Goal: Transaction & Acquisition: Purchase product/service

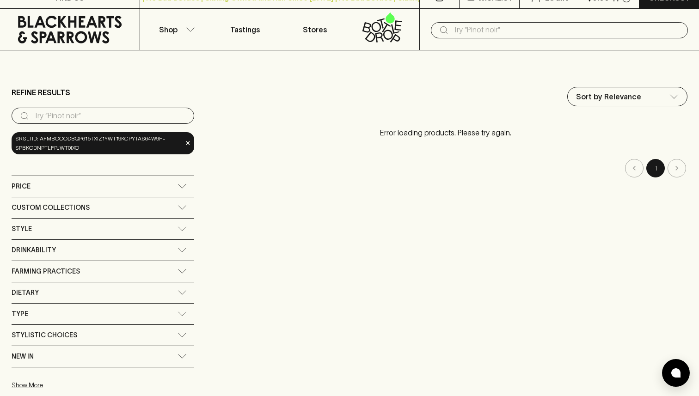
scroll to position [15, 0]
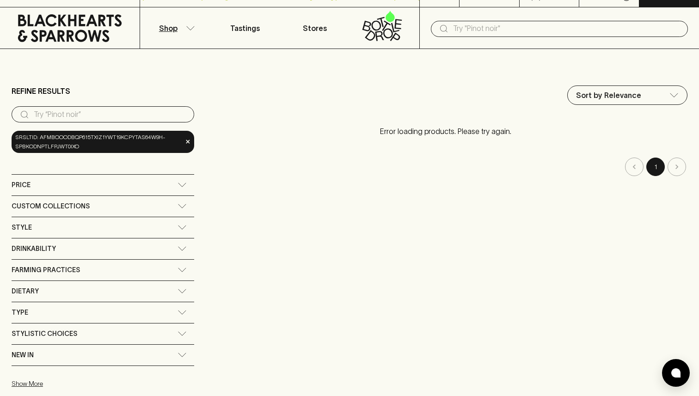
click at [182, 227] on icon at bounding box center [182, 227] width 9 height 5
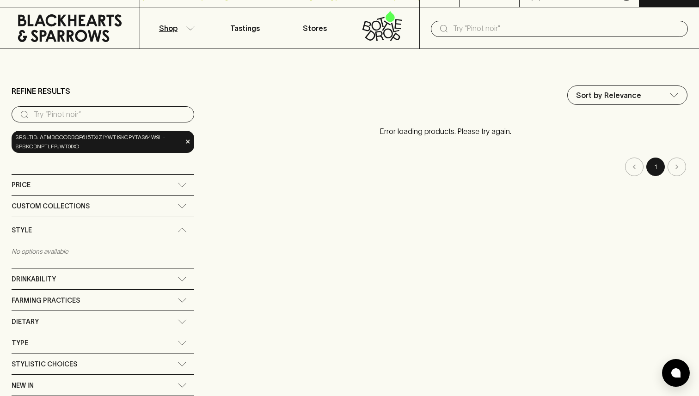
click at [182, 227] on div "Style" at bounding box center [103, 230] width 183 height 26
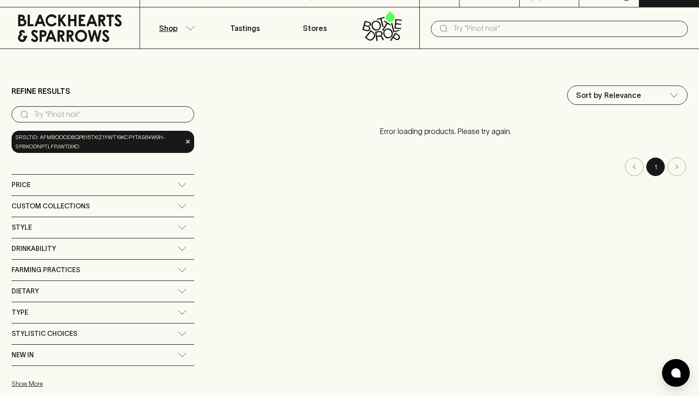
click at [181, 208] on icon at bounding box center [182, 206] width 9 height 5
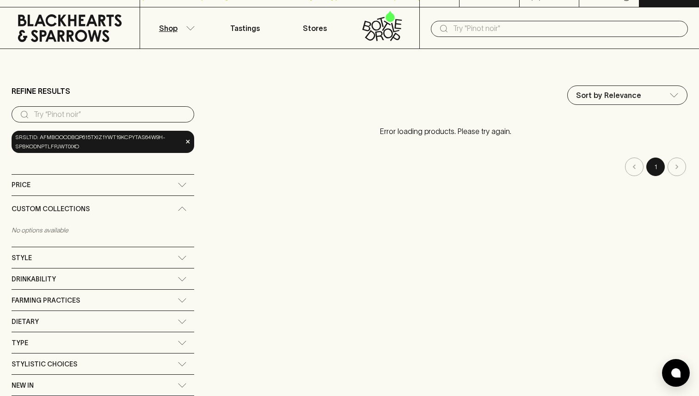
click at [181, 208] on icon at bounding box center [182, 209] width 8 height 4
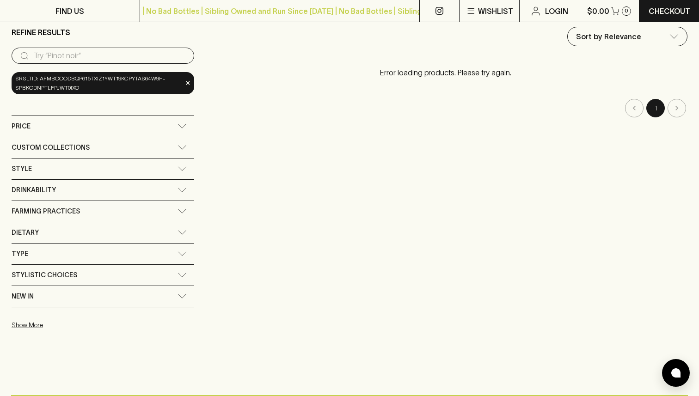
scroll to position [75, 0]
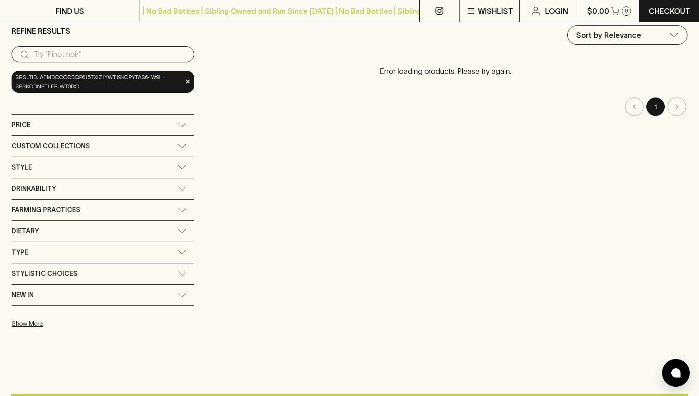
click at [182, 250] on icon at bounding box center [182, 252] width 9 height 5
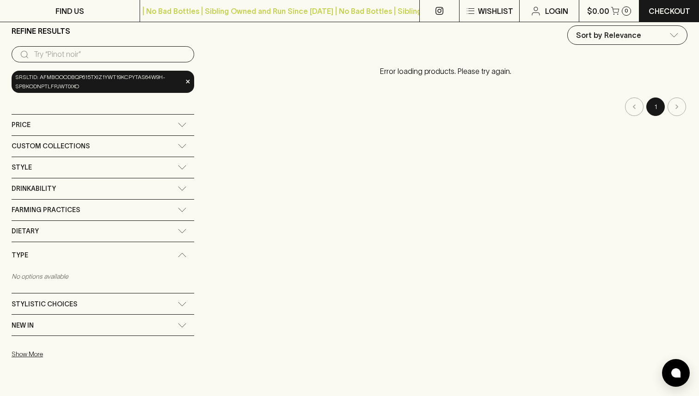
click at [182, 253] on icon at bounding box center [182, 255] width 9 height 5
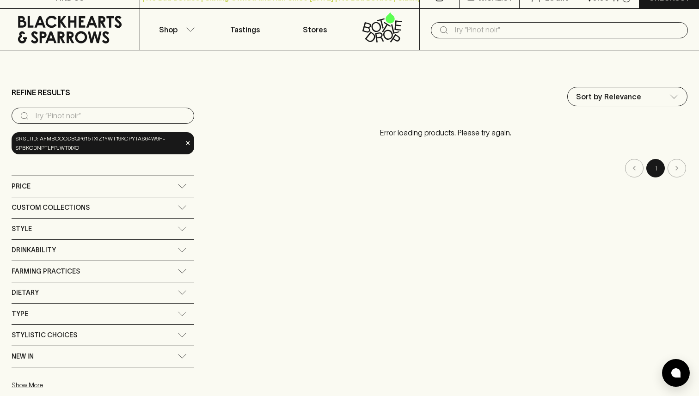
scroll to position [0, 0]
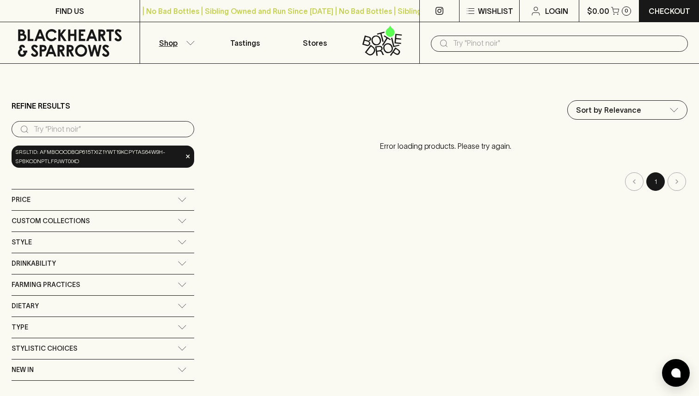
click at [189, 40] on button "Shop" at bounding box center [175, 42] width 70 height 41
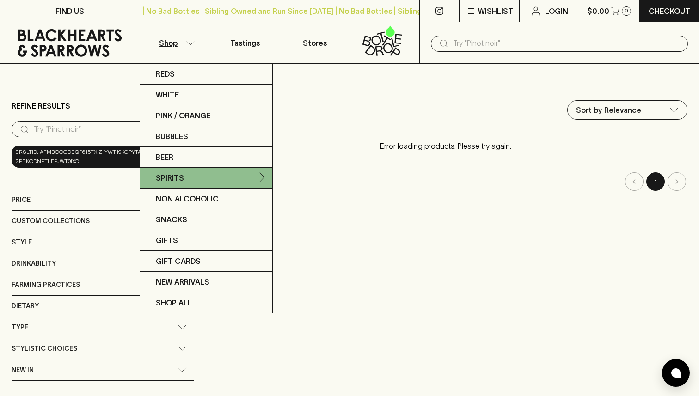
click at [256, 176] on icon at bounding box center [258, 177] width 11 height 11
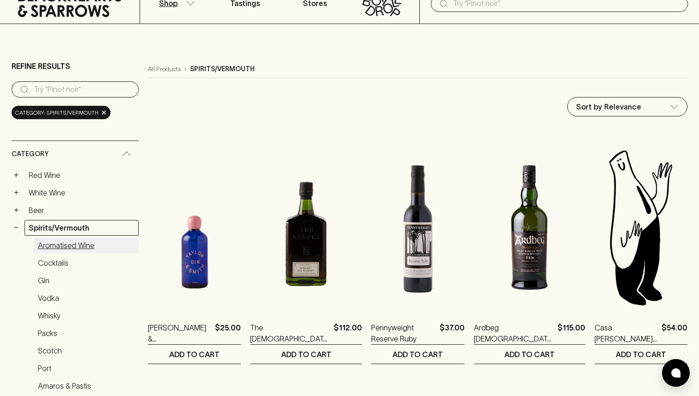
scroll to position [50, 0]
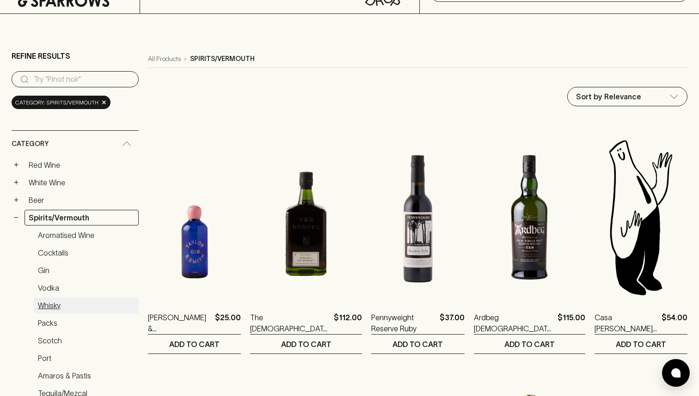
click at [59, 304] on link "Whisky" at bounding box center [86, 306] width 105 height 16
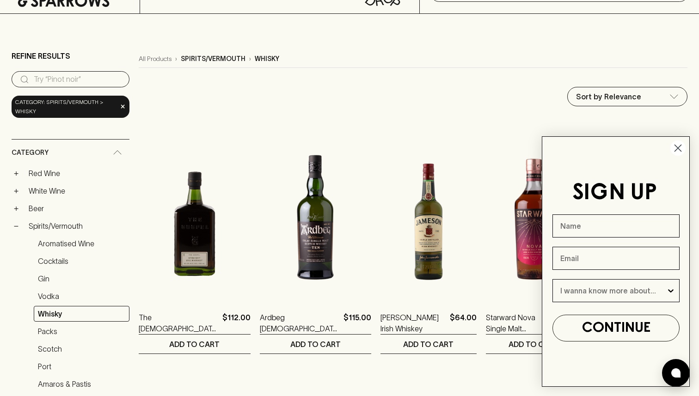
click at [679, 147] on icon "Close dialog" at bounding box center [678, 148] width 6 height 6
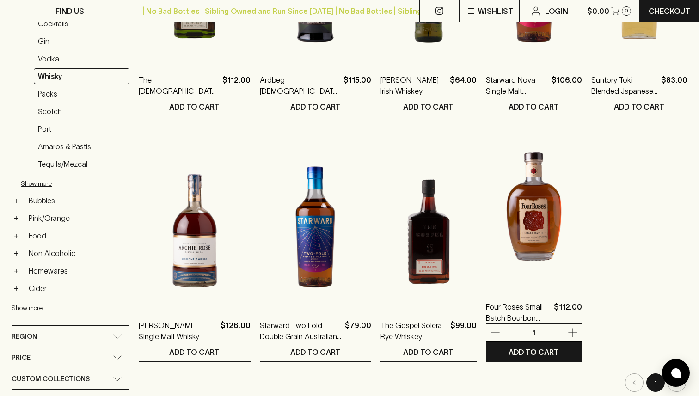
scroll to position [283, 0]
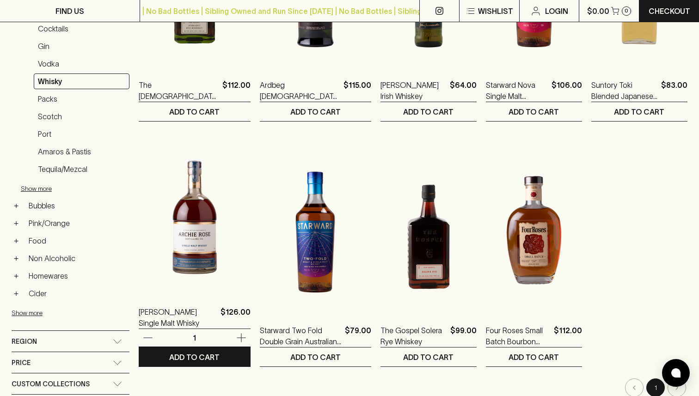
click at [193, 237] on img at bounding box center [195, 212] width 112 height 162
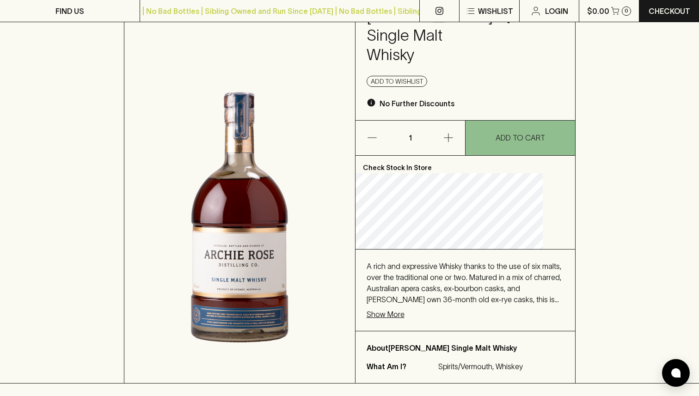
scroll to position [69, 0]
click at [405, 314] on p "Show More" at bounding box center [386, 313] width 38 height 11
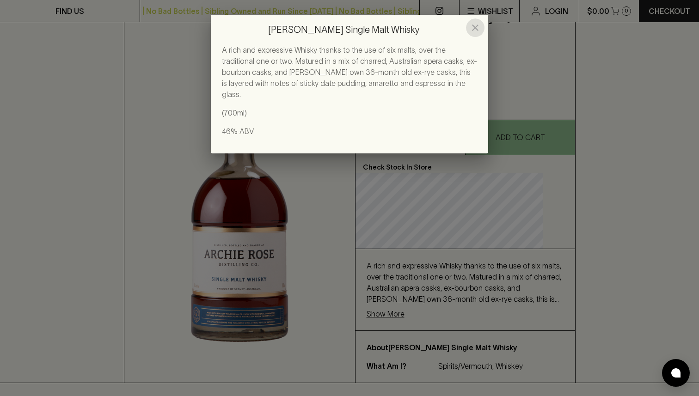
click at [476, 28] on icon "close" at bounding box center [475, 28] width 6 height 6
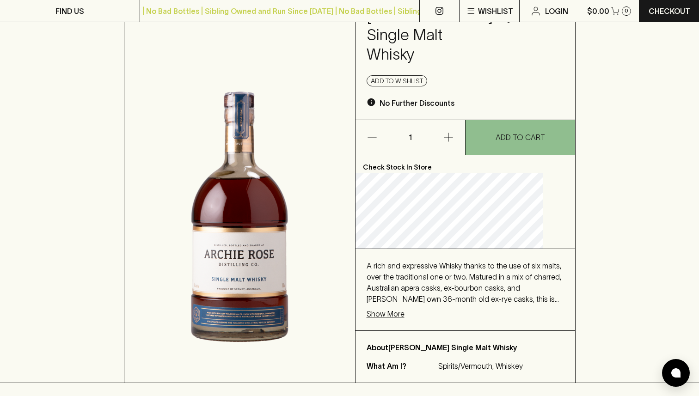
scroll to position [0, 0]
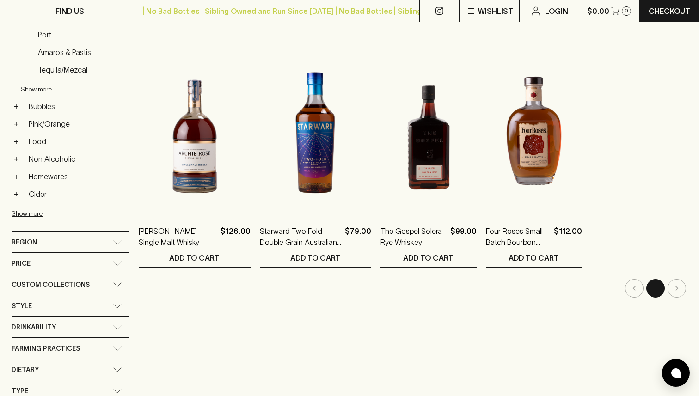
scroll to position [392, 0]
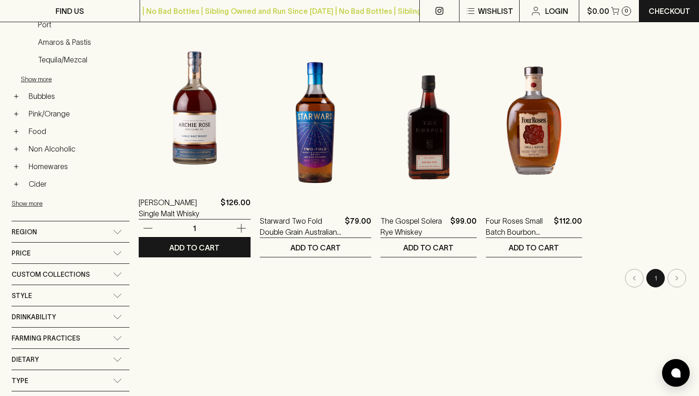
click at [209, 178] on img at bounding box center [195, 102] width 112 height 162
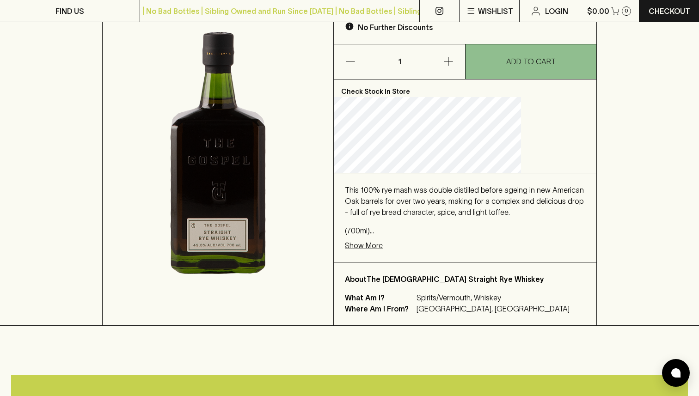
scroll to position [141, 0]
